Goal: Navigation & Orientation: Find specific page/section

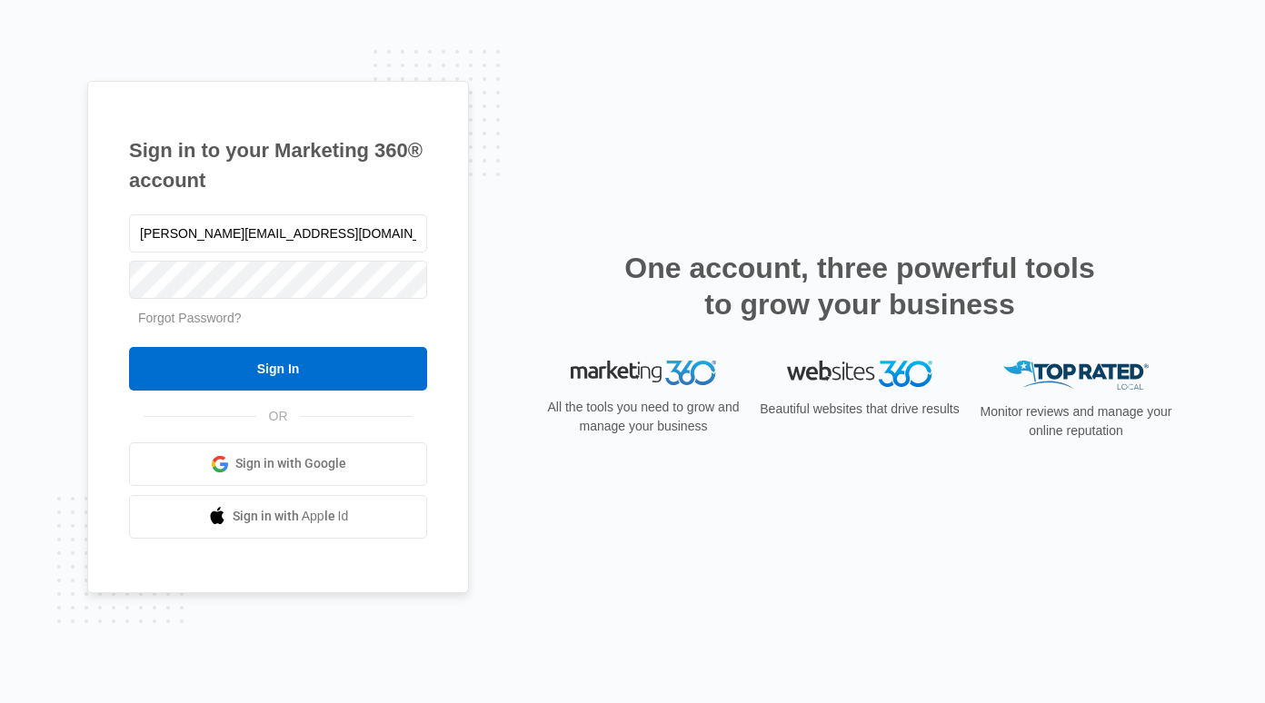
type input "[PERSON_NAME][EMAIL_ADDRESS][DOMAIN_NAME]"
click at [129, 347] on input "Sign In" at bounding box center [278, 369] width 298 height 44
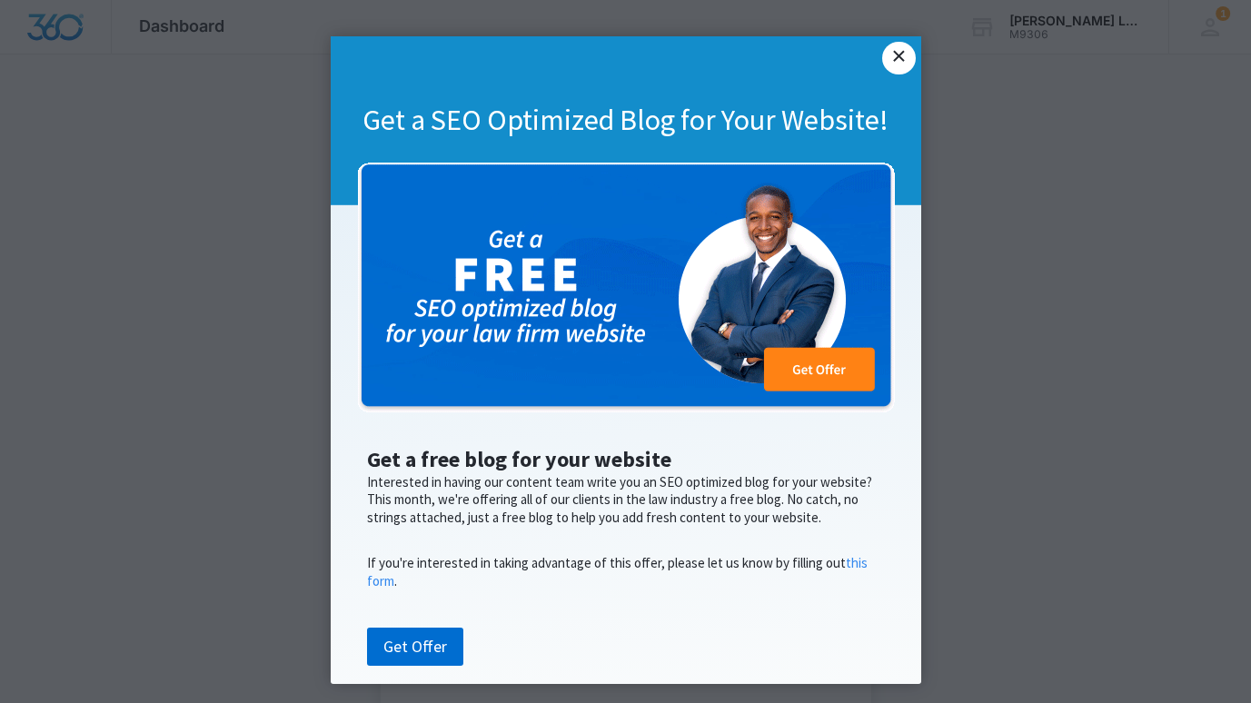
click at [889, 60] on link "×" at bounding box center [898, 58] width 33 height 33
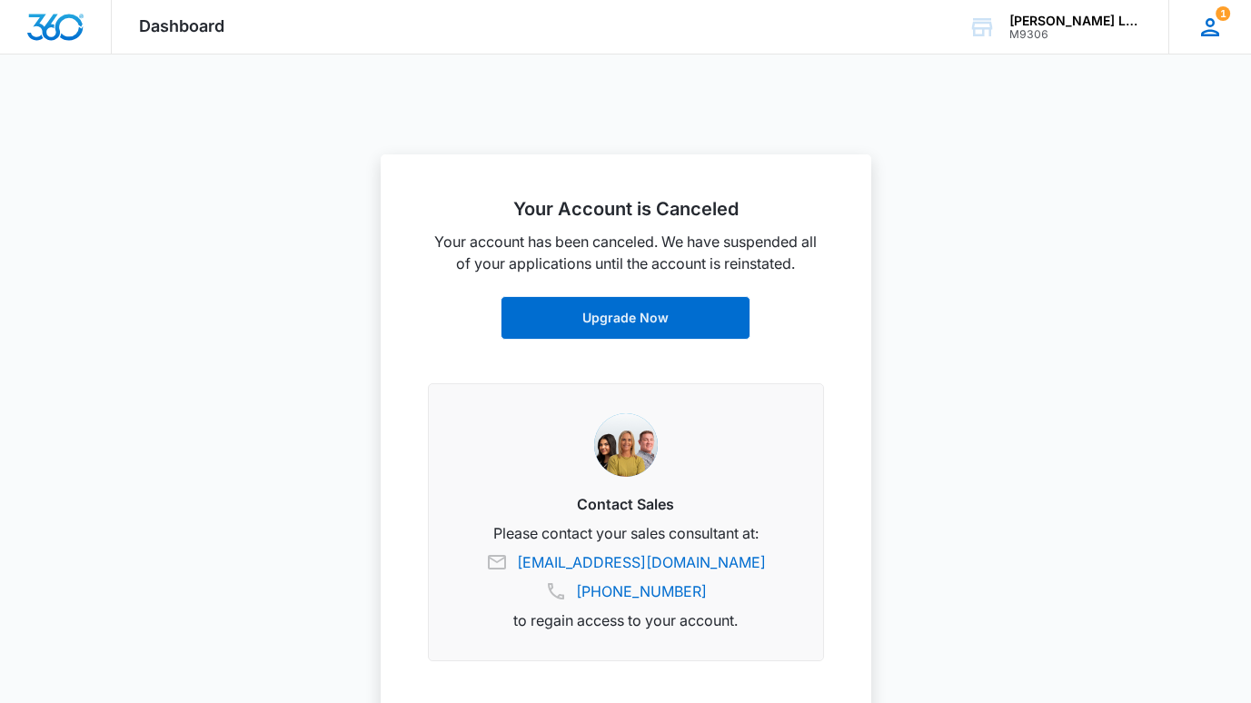
click at [1210, 32] on icon at bounding box center [1210, 27] width 27 height 27
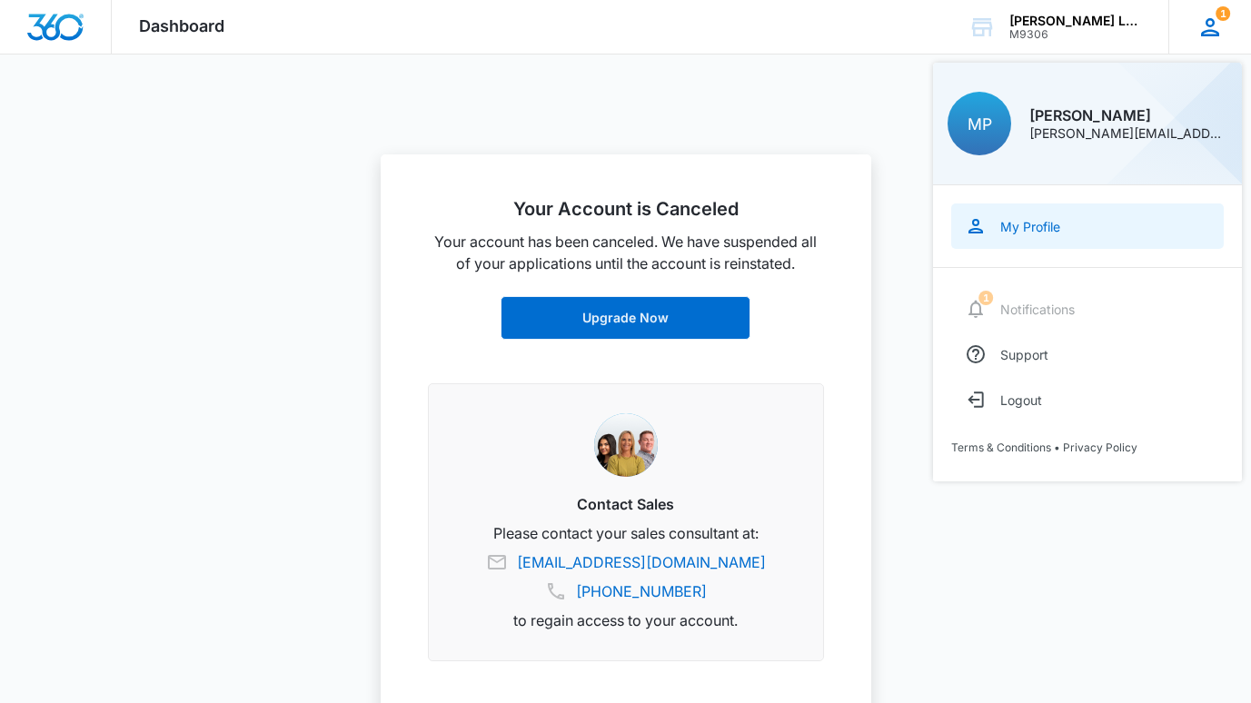
click at [1033, 235] on link "My Profile" at bounding box center [1087, 226] width 273 height 45
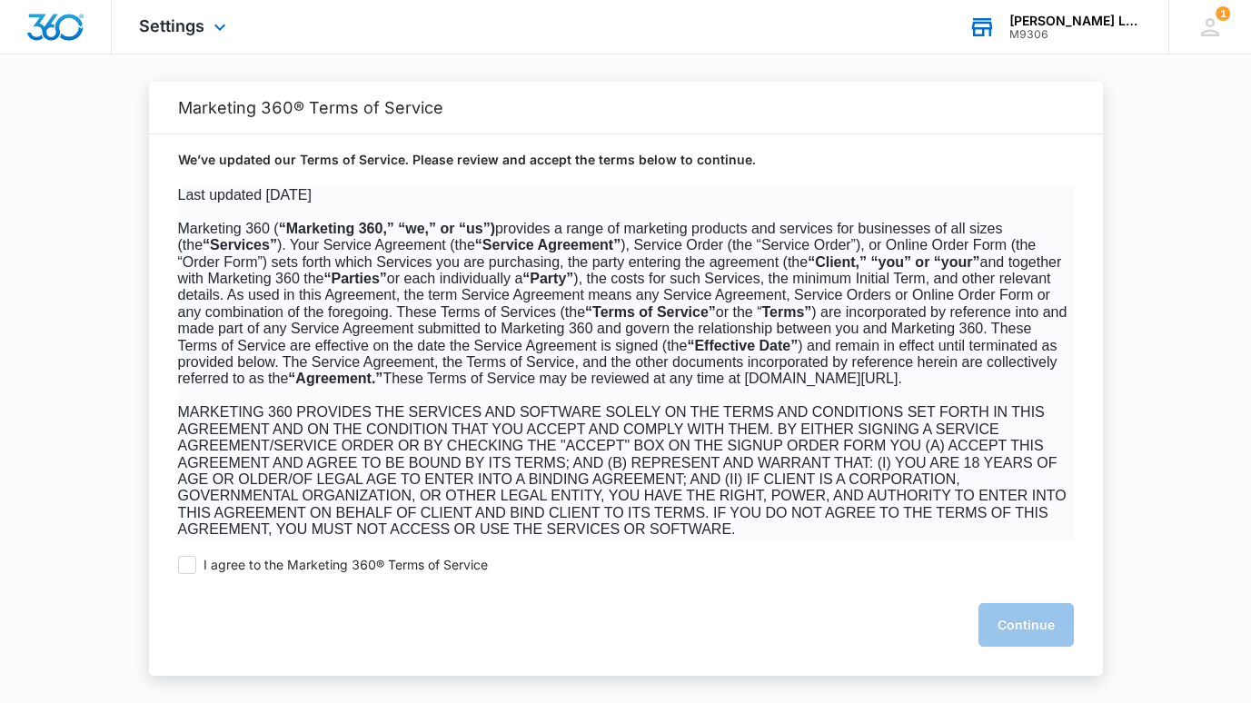
click at [1040, 19] on div "[PERSON_NAME] Law Office, Inc" at bounding box center [1075, 21] width 133 height 15
click at [217, 23] on icon at bounding box center [220, 32] width 22 height 22
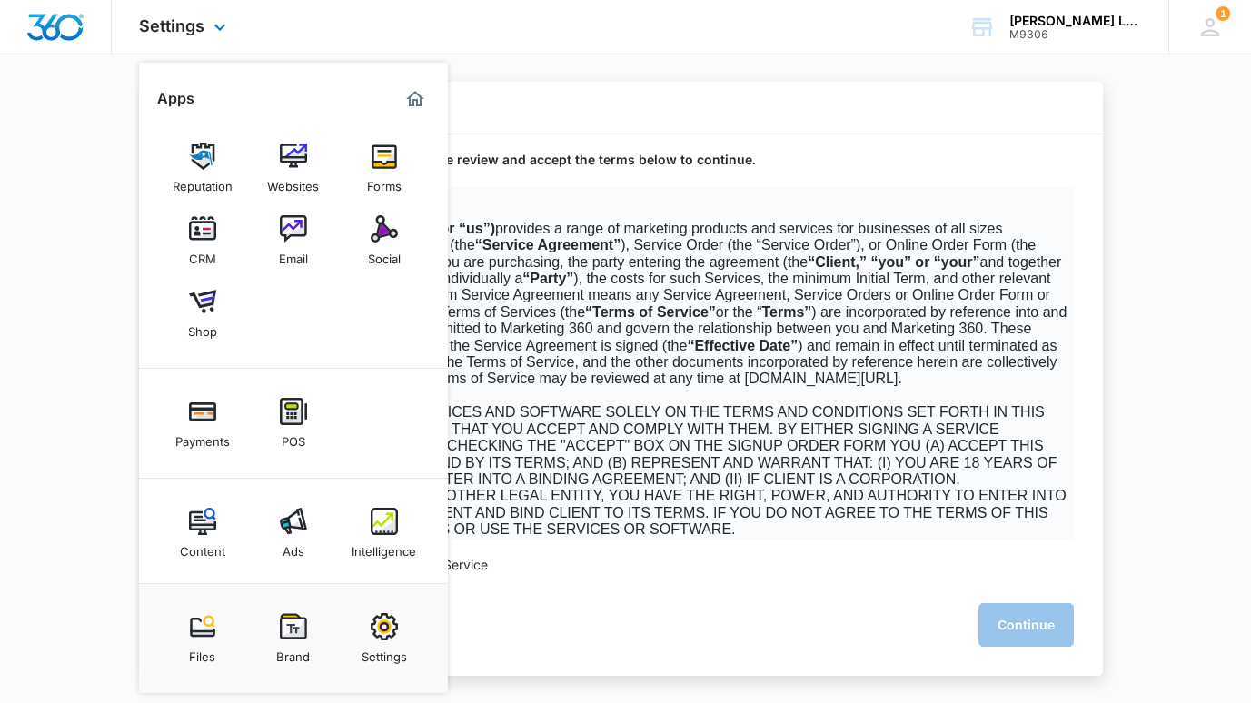
scroll to position [5, 0]
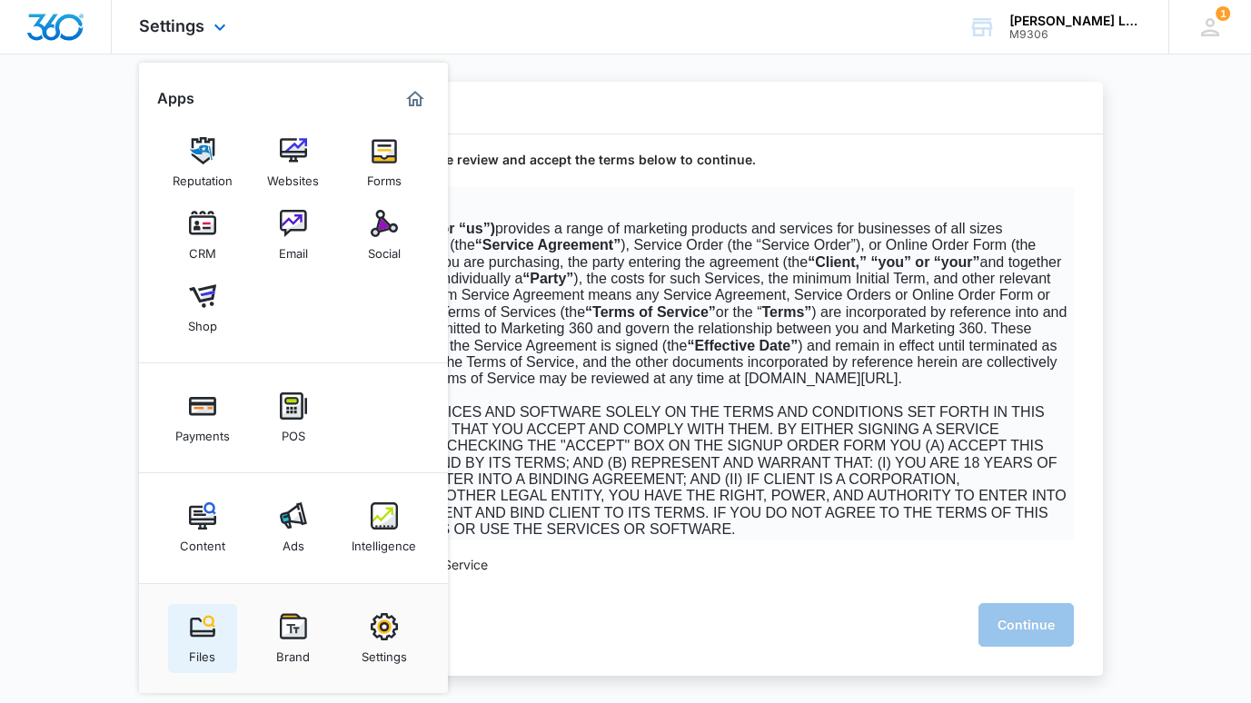
click at [200, 631] on img at bounding box center [202, 626] width 27 height 27
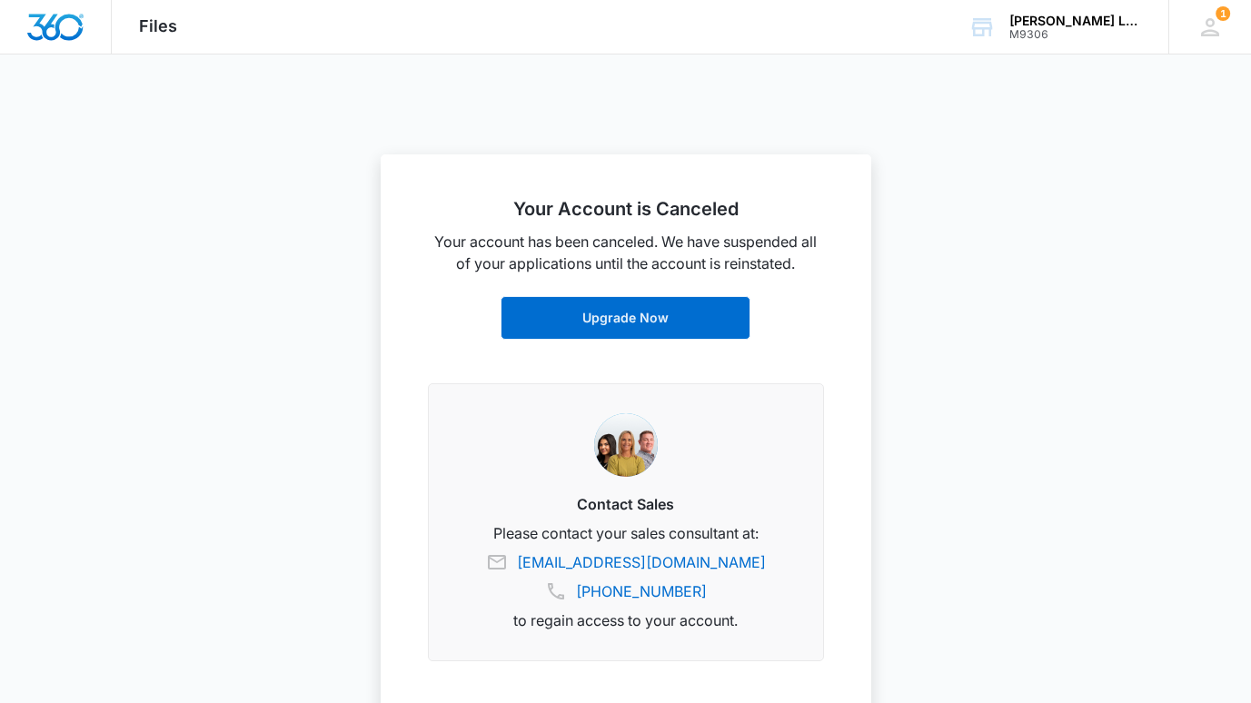
click at [164, 23] on span "Files" at bounding box center [158, 25] width 38 height 19
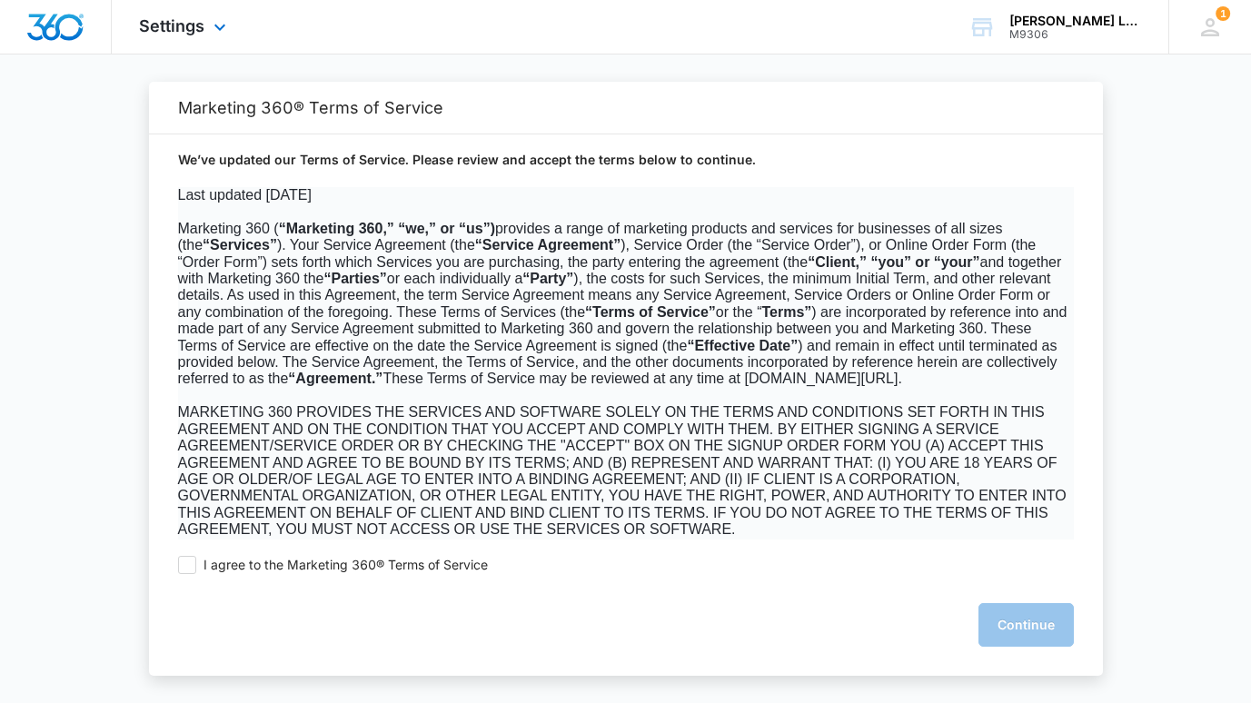
click at [207, 21] on div "Settings Apps Reputation Websites Forms CRM Email Social Shop Payments POS Cont…" at bounding box center [185, 27] width 146 height 54
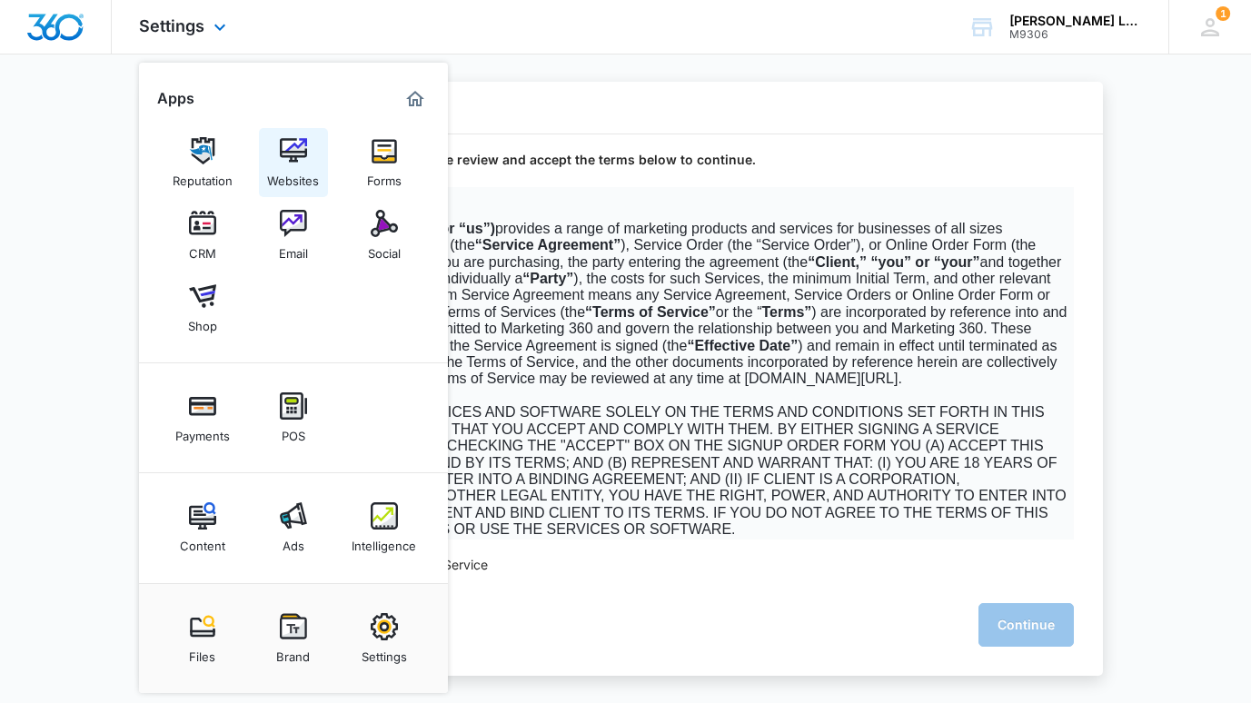
click at [296, 155] on img at bounding box center [293, 150] width 27 height 27
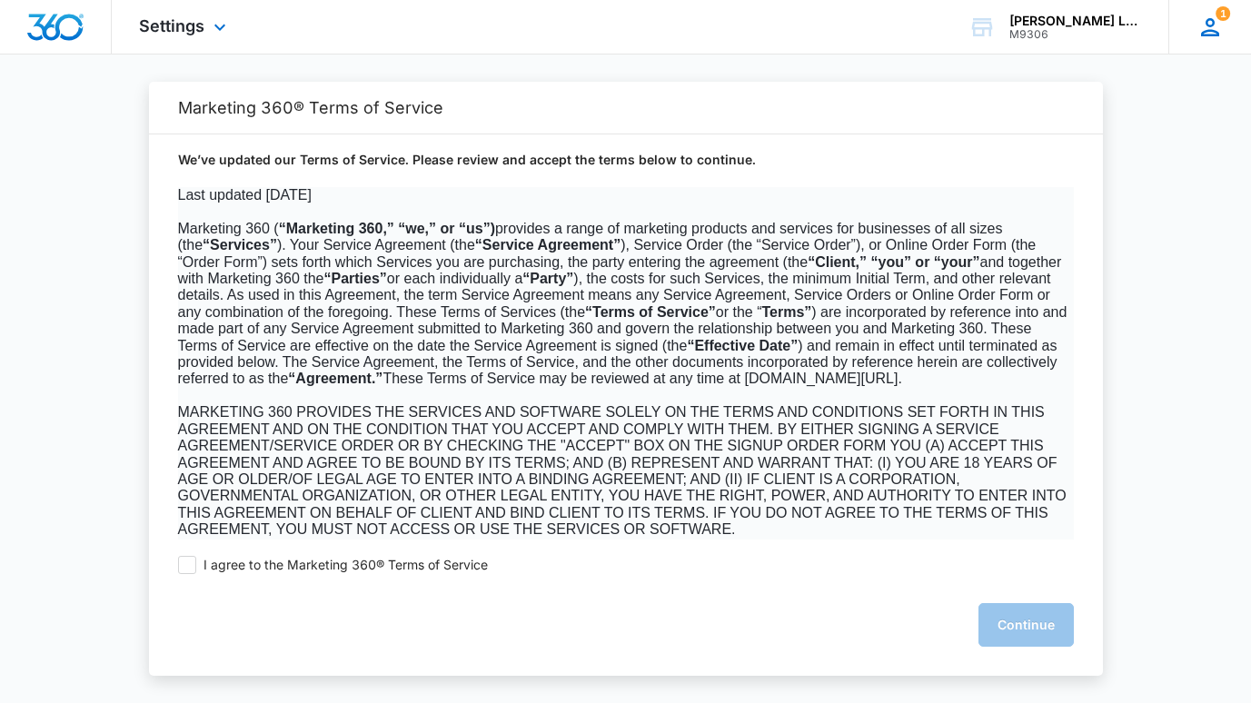
click at [1213, 28] on icon at bounding box center [1210, 27] width 27 height 27
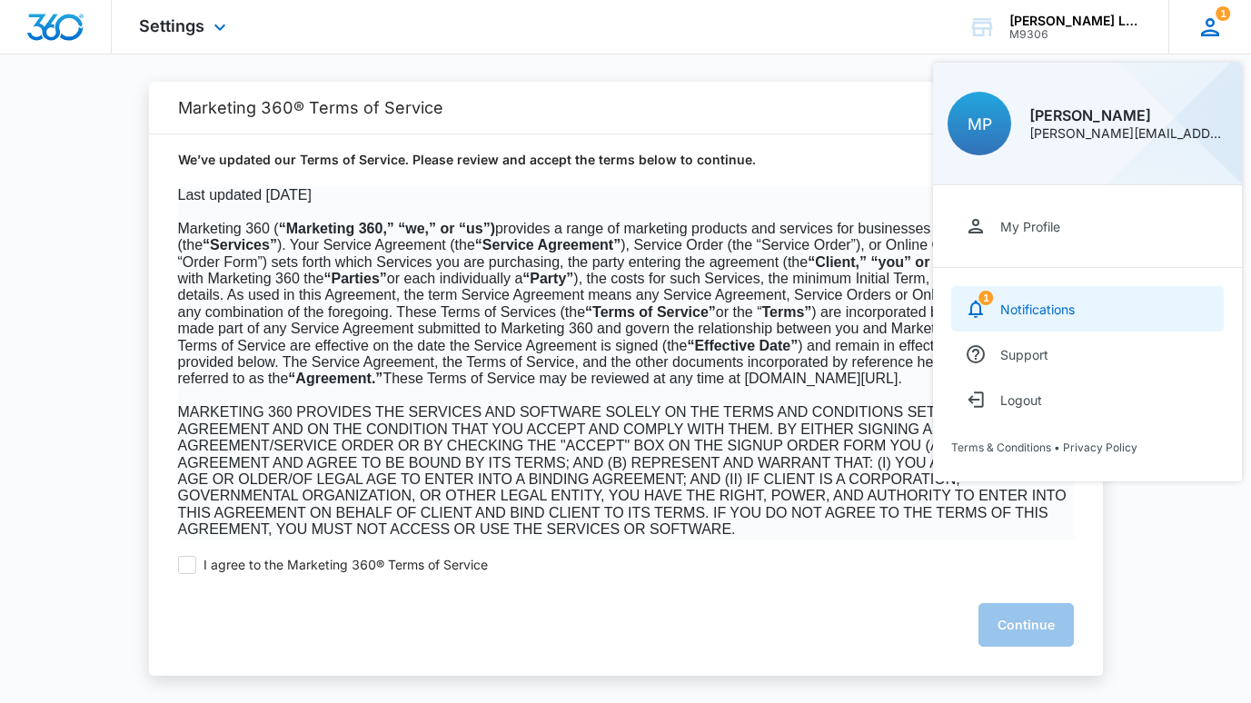
click at [1031, 306] on div "Notifications" at bounding box center [1037, 309] width 75 height 15
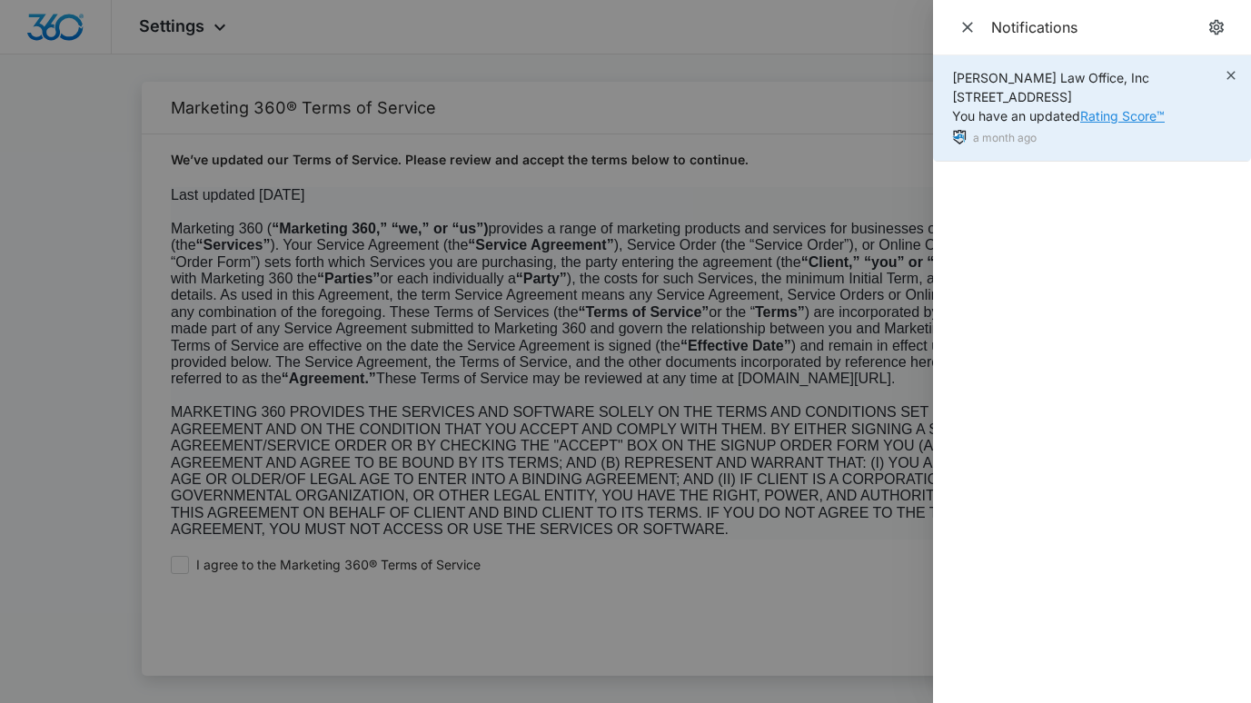
click at [1116, 109] on link "Rating Score™" at bounding box center [1122, 115] width 84 height 15
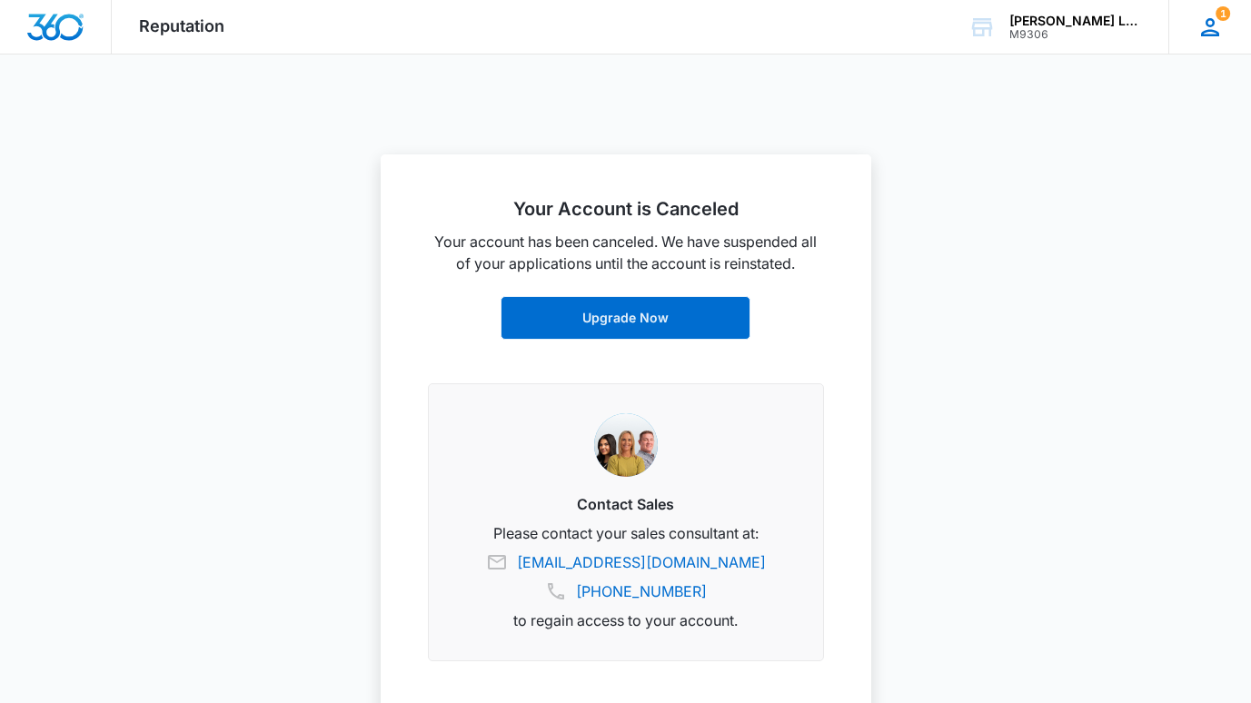
click at [1200, 25] on icon at bounding box center [1210, 27] width 27 height 27
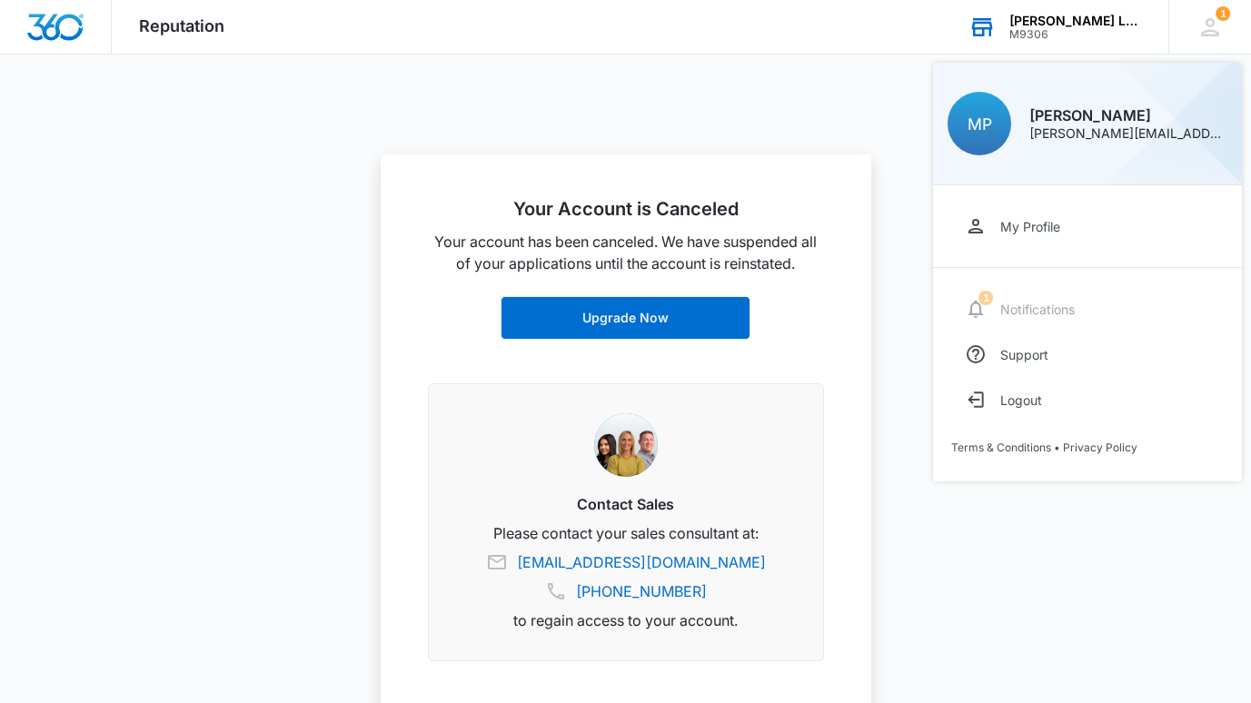
click at [980, 14] on icon at bounding box center [982, 27] width 27 height 27
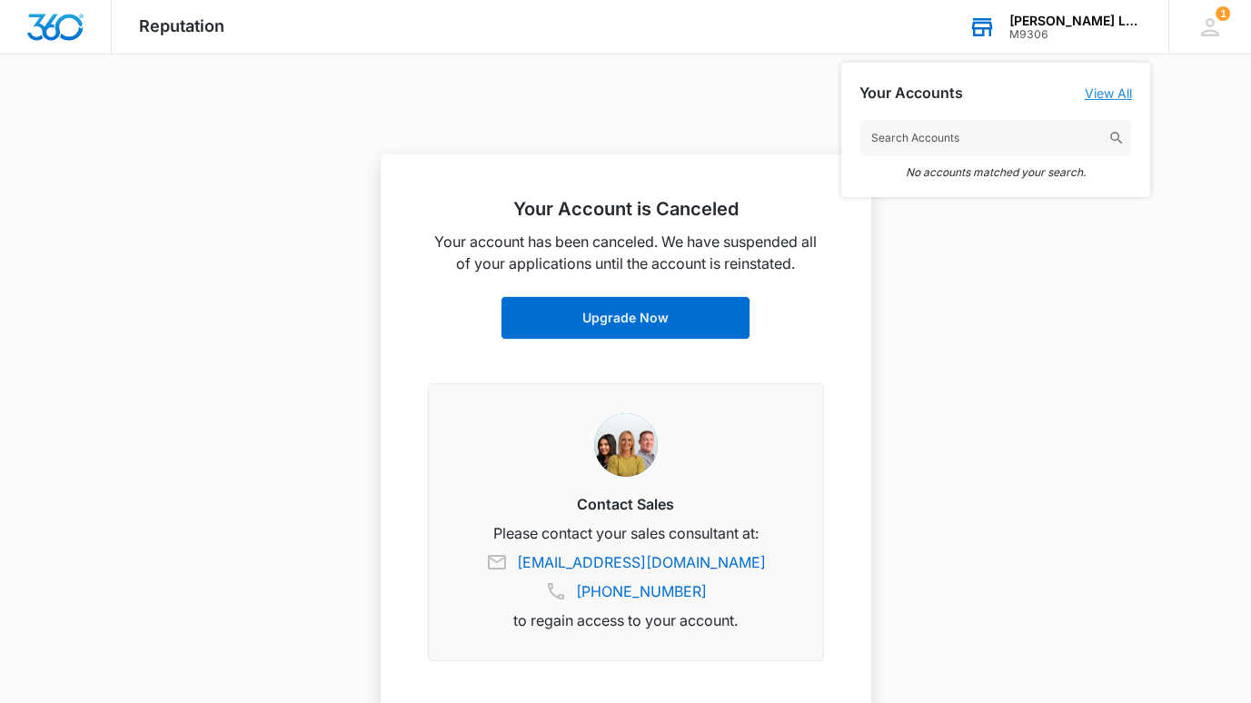
click at [1118, 94] on link "View All" at bounding box center [1108, 92] width 47 height 15
click at [1067, 16] on div "[PERSON_NAME] Law Office, Inc" at bounding box center [1075, 21] width 133 height 15
click at [50, 14] on img "Dashboard" at bounding box center [55, 27] width 58 height 27
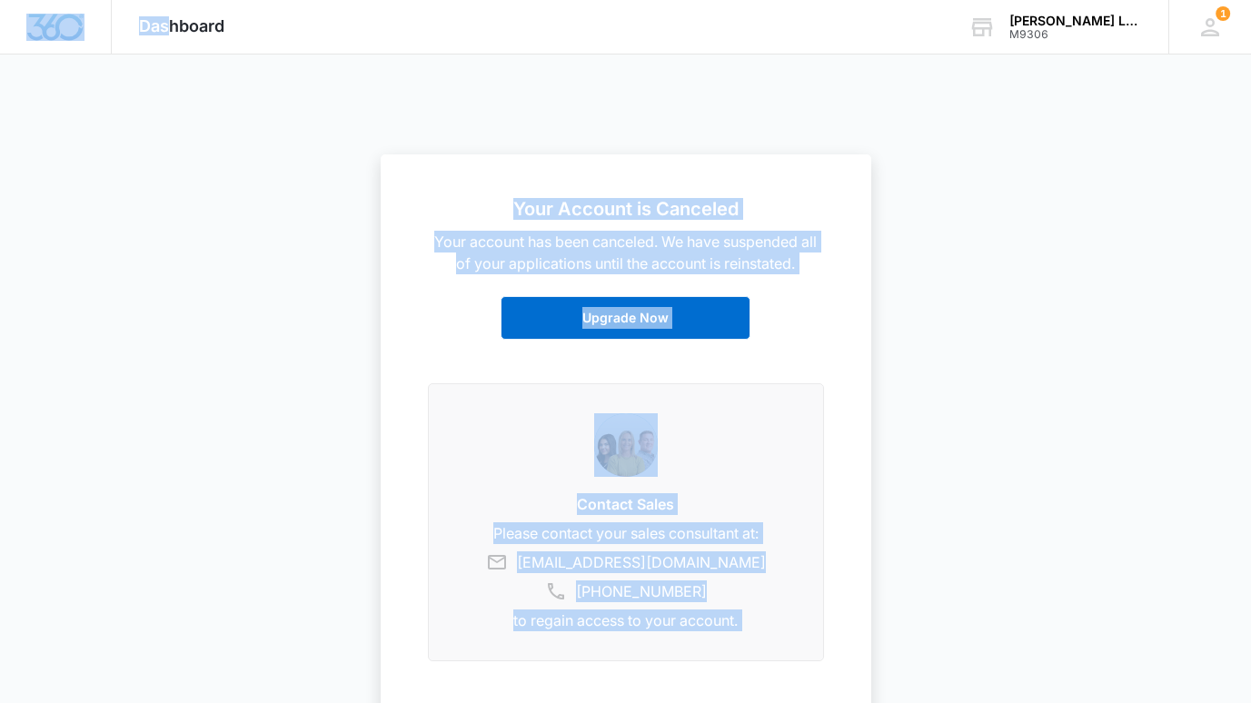
drag, startPoint x: 172, startPoint y: 19, endPoint x: 671, endPoint y: 76, distance: 502.1
click at [671, 55] on nav "Your Account is Canceled Your account has been canceled. We have suspended all …" at bounding box center [625, 27] width 1251 height 55
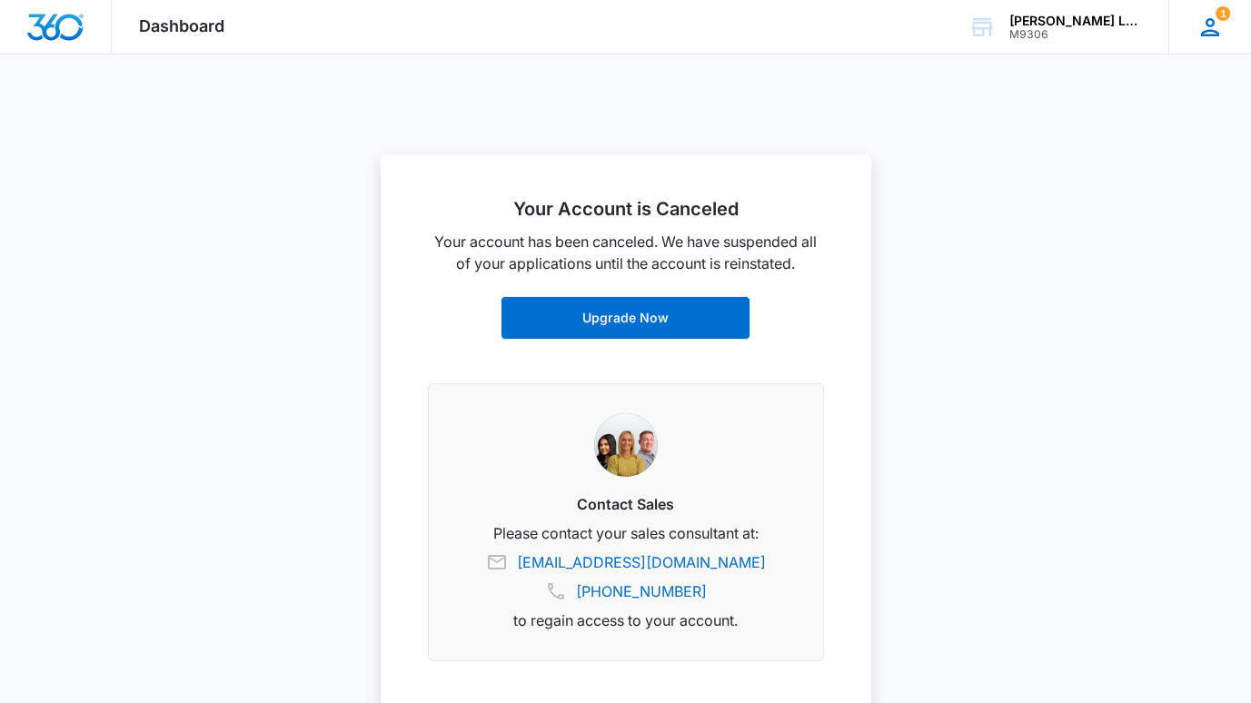
click at [1217, 15] on span "1" at bounding box center [1223, 13] width 15 height 15
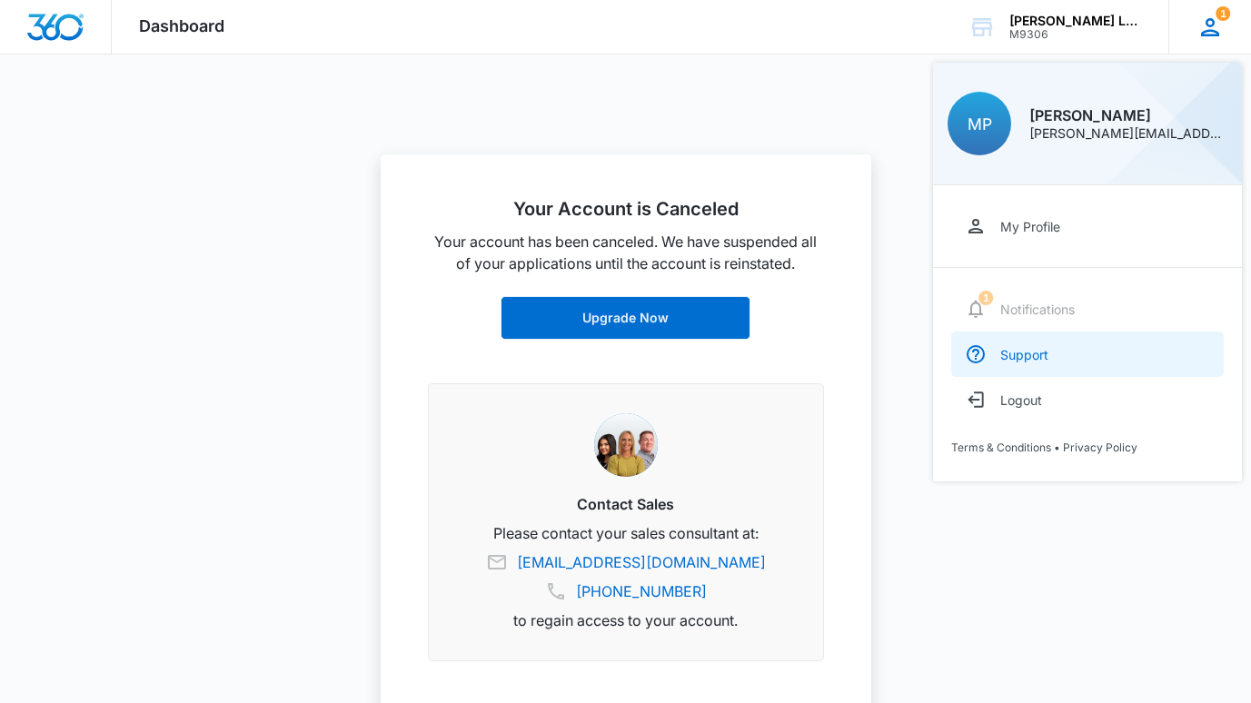
click at [1013, 351] on div "Support" at bounding box center [1024, 354] width 48 height 15
